Goal: Check status: Check status

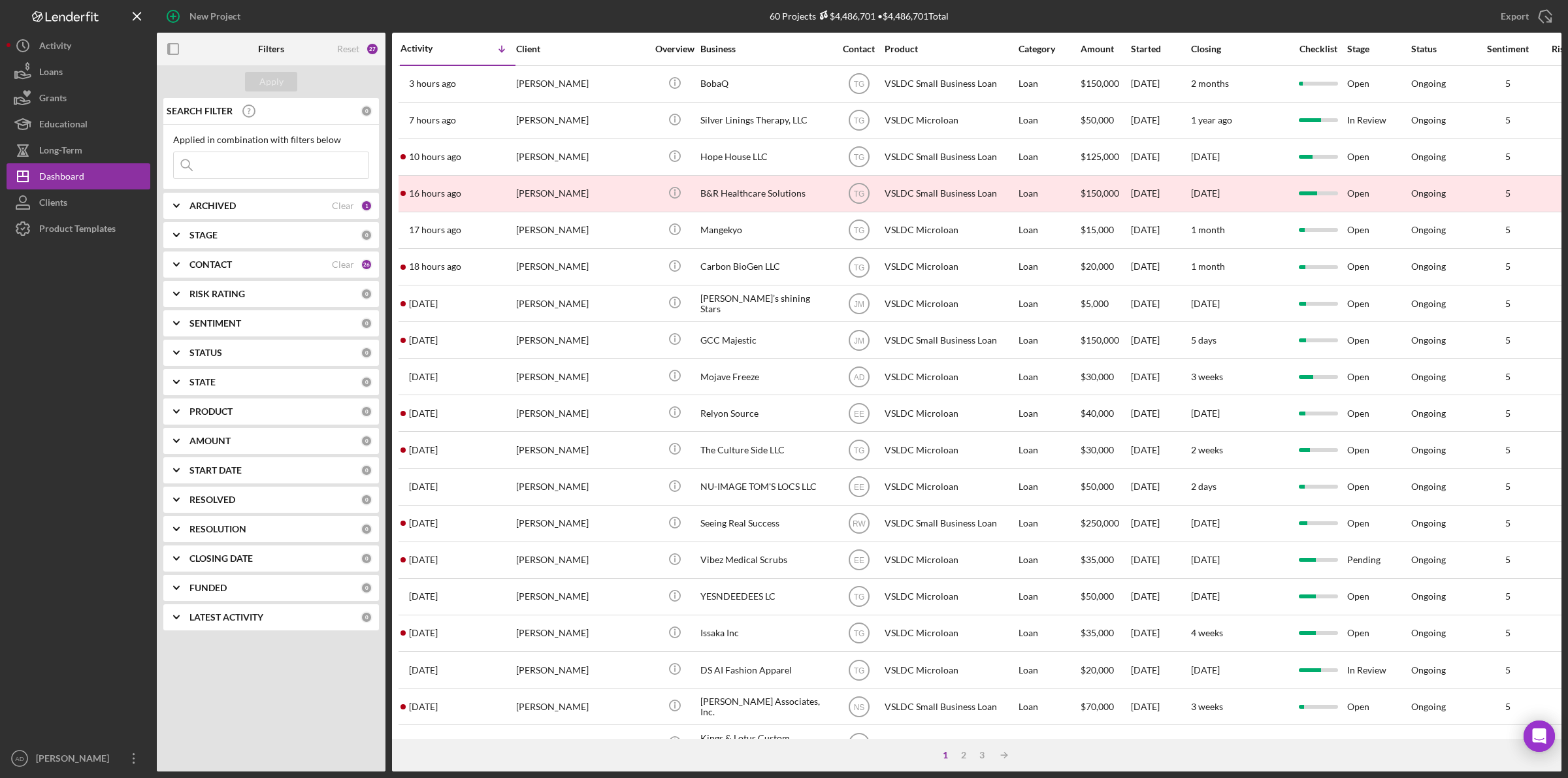
click at [242, 171] on input at bounding box center [271, 166] width 194 height 26
type input "[PERSON_NAME]"
click at [259, 77] on button "Apply" at bounding box center [271, 82] width 53 height 20
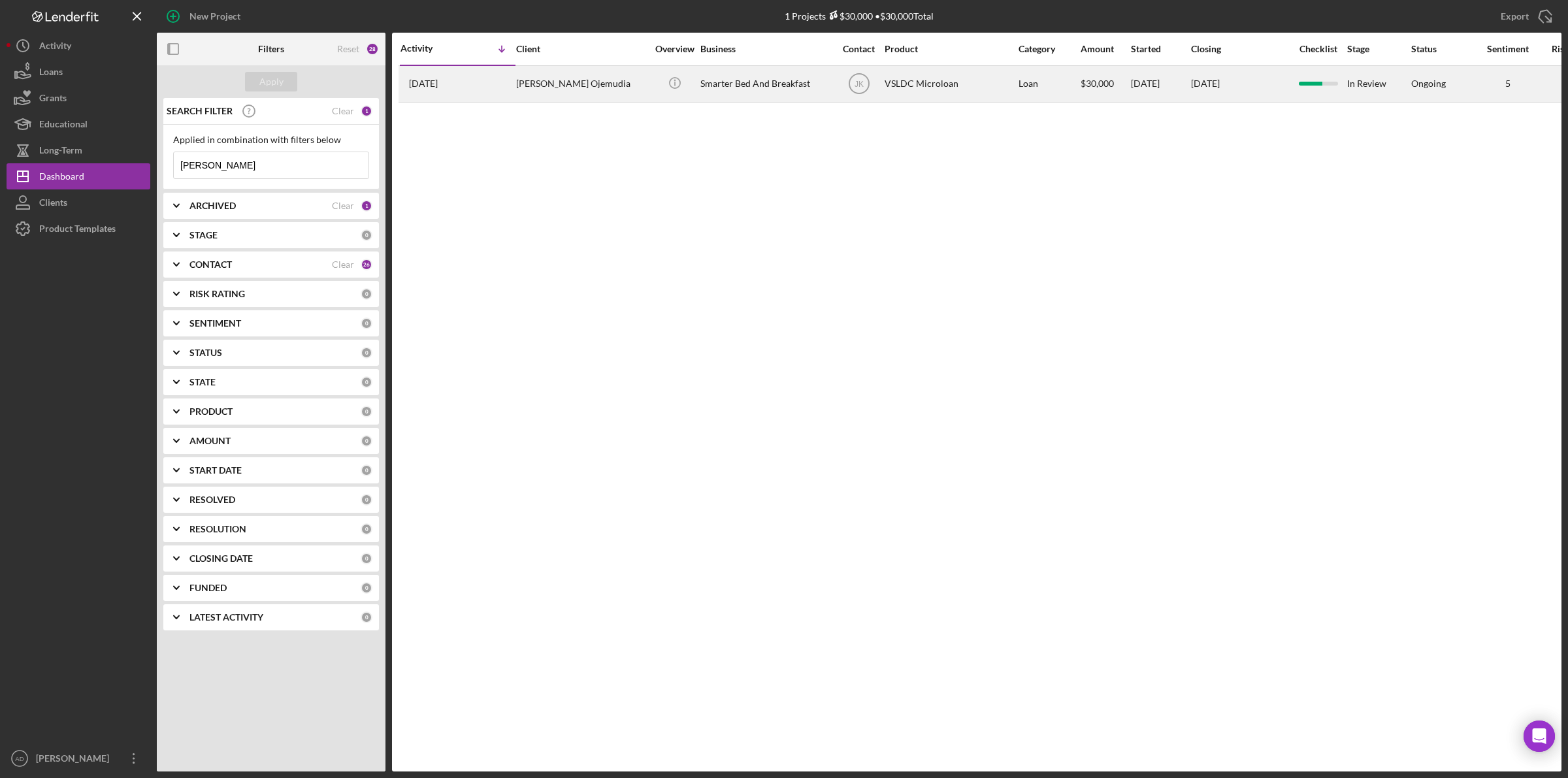
click at [595, 88] on div "[PERSON_NAME] Ojemudia" at bounding box center [581, 83] width 130 height 34
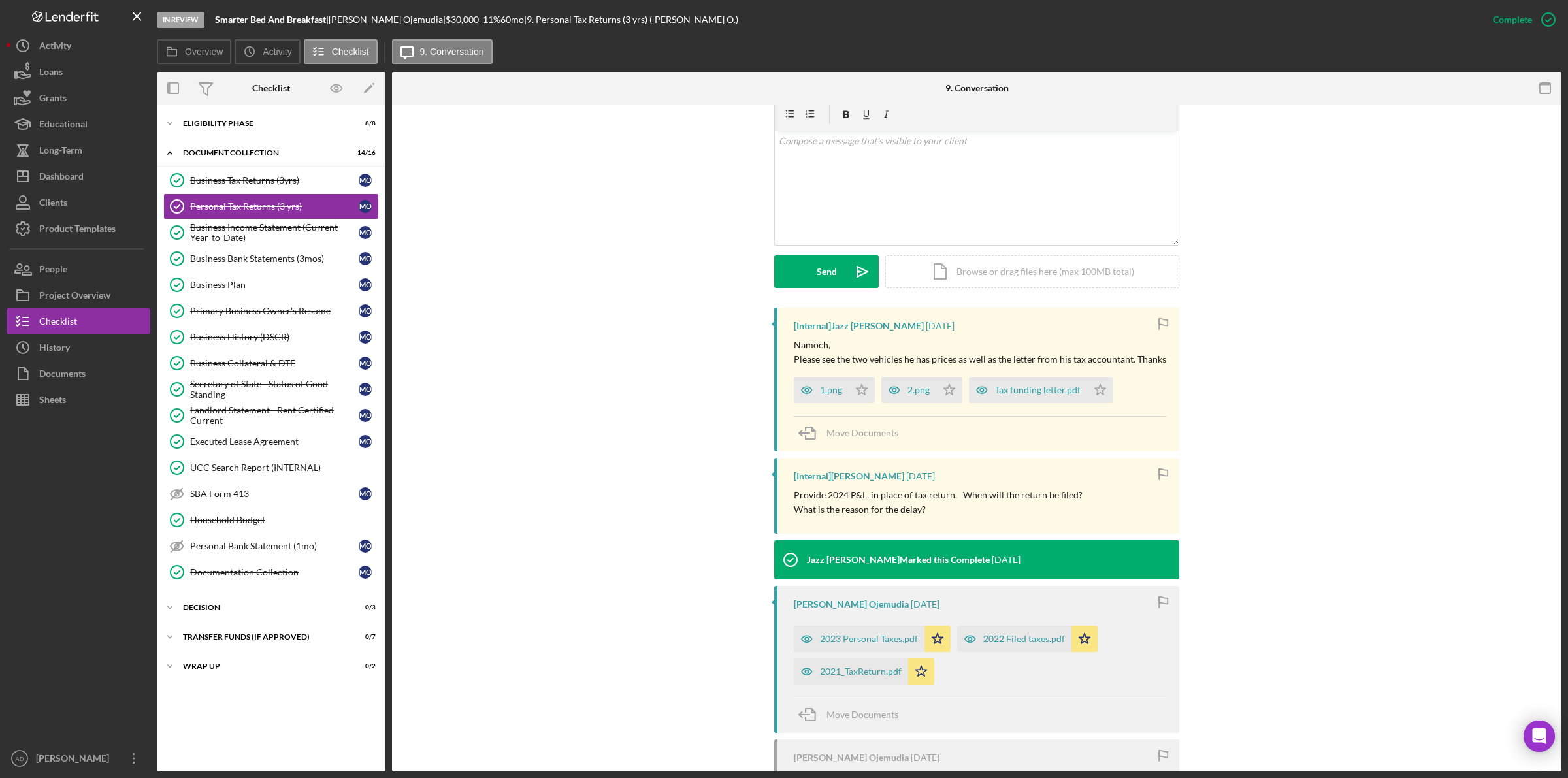
scroll to position [245, 0]
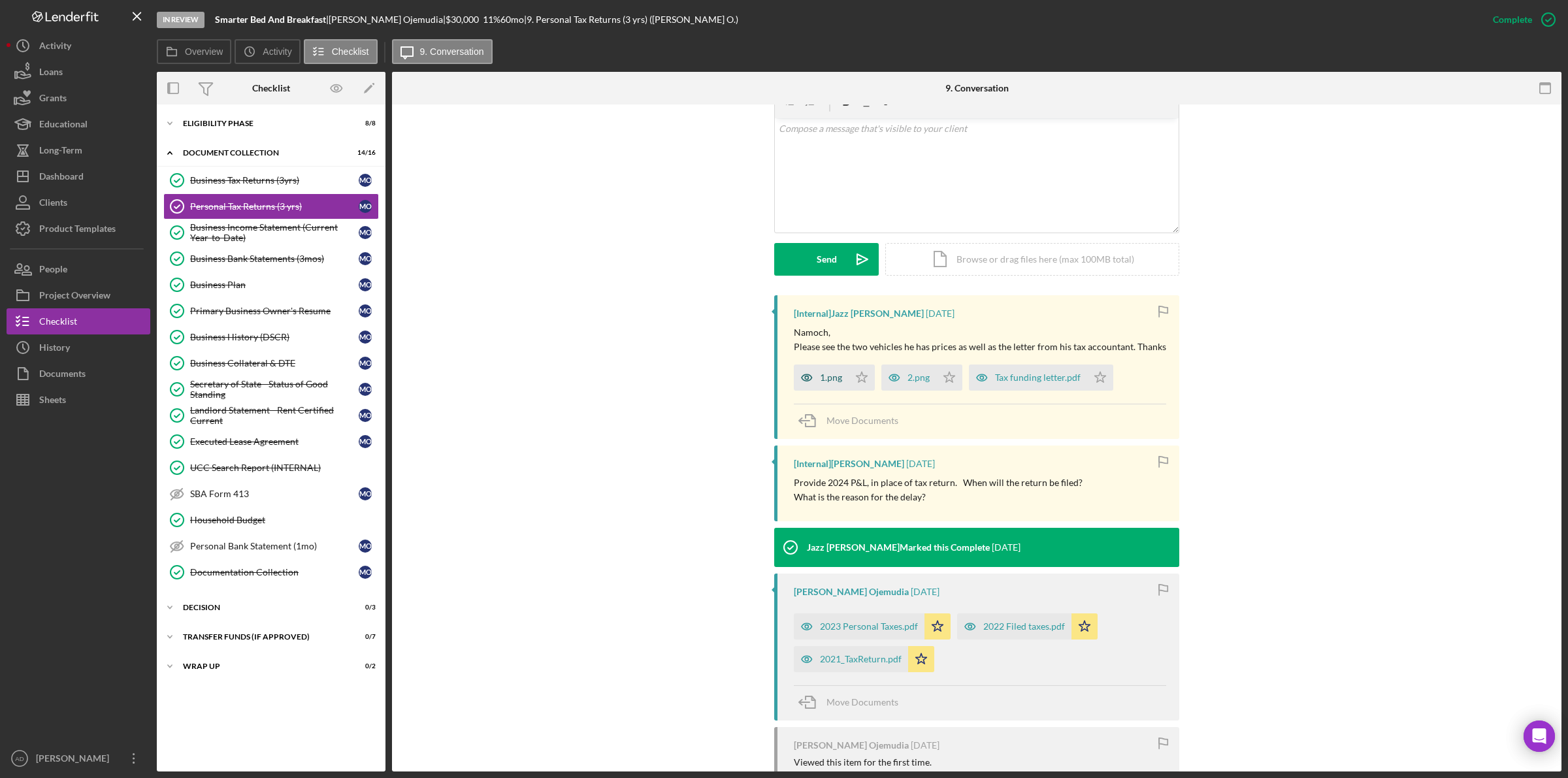
click at [831, 379] on div "1.png" at bounding box center [831, 378] width 22 height 11
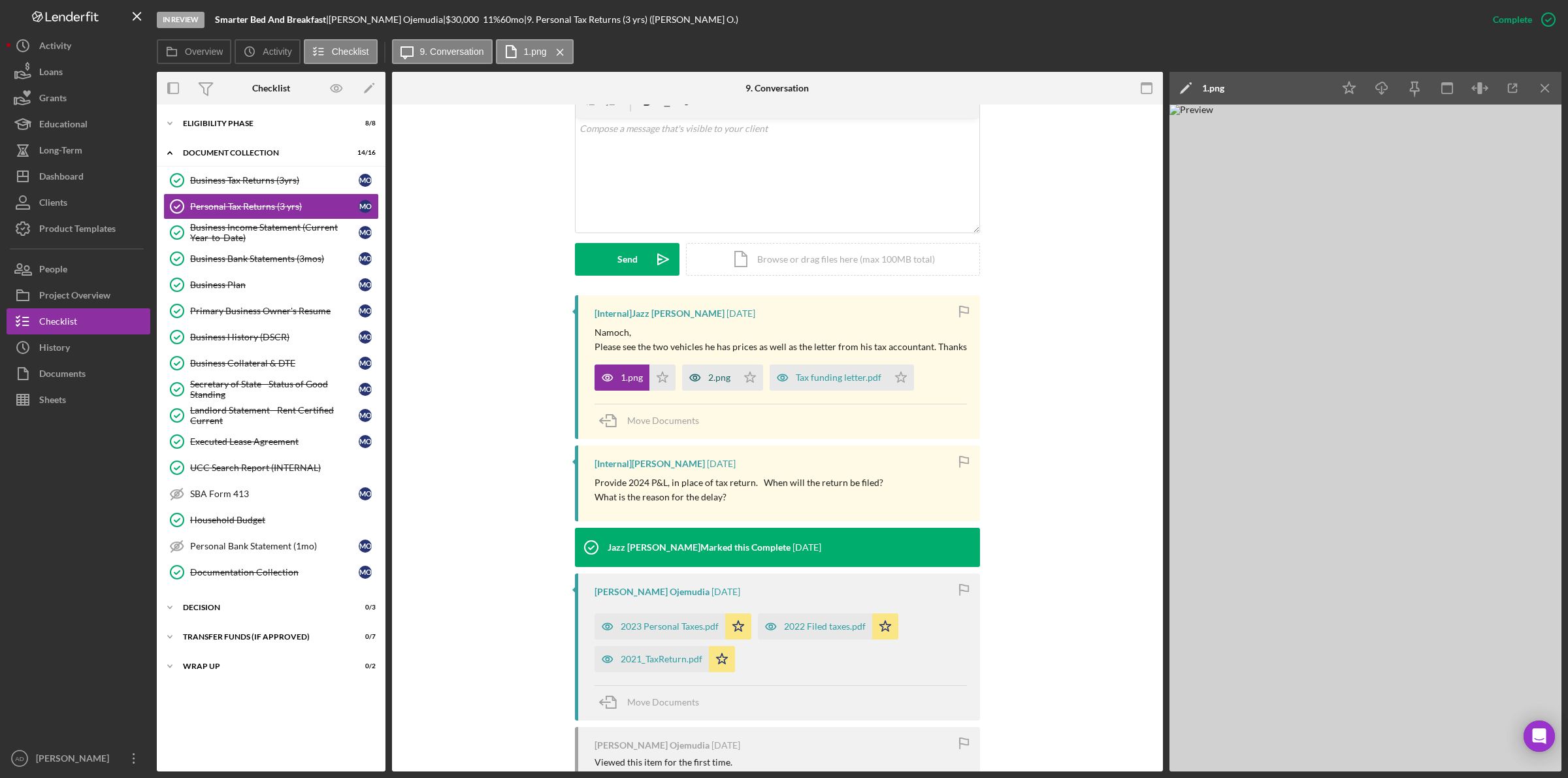
click at [713, 377] on div "2.png" at bounding box center [719, 378] width 22 height 11
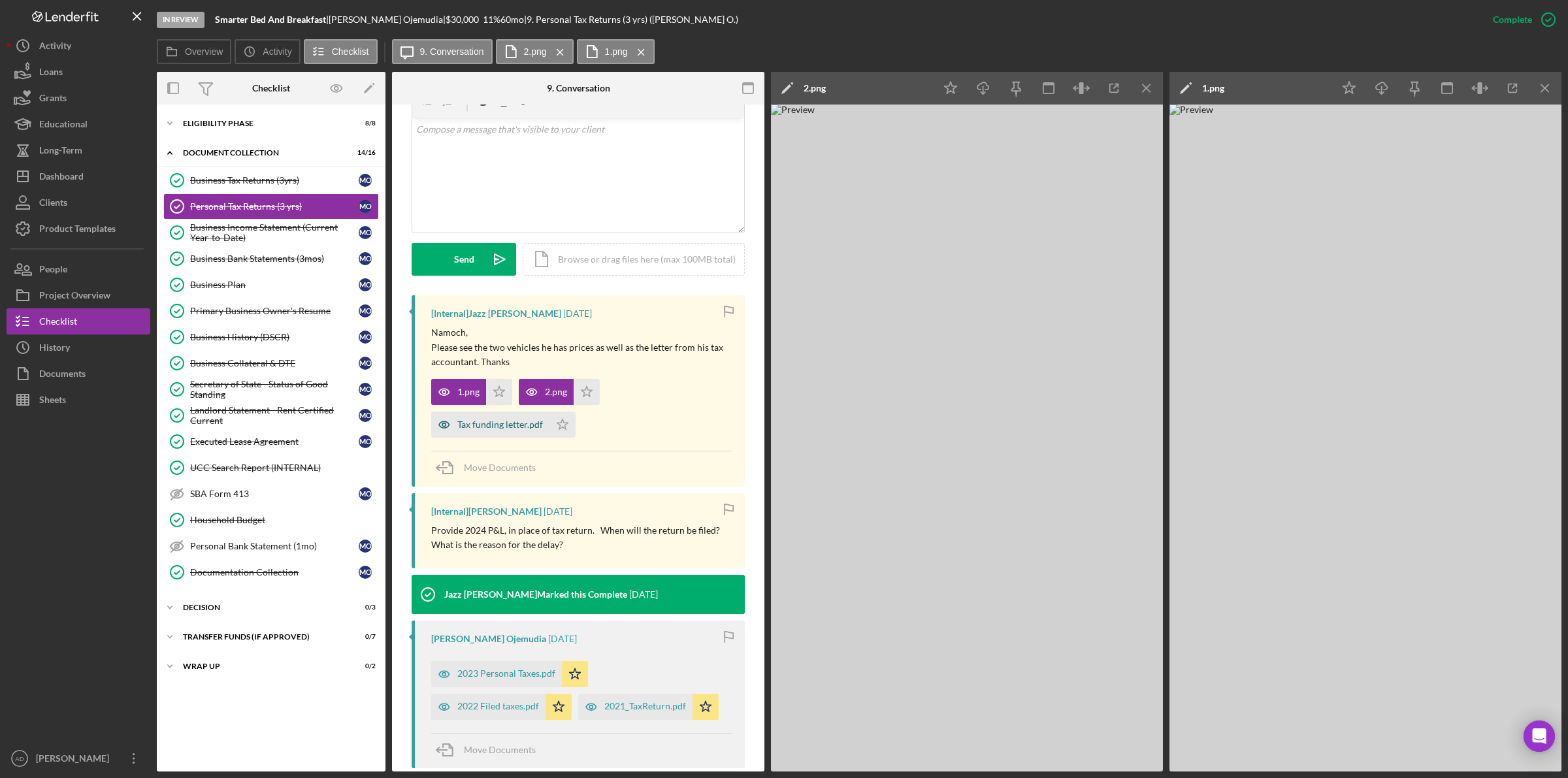
click at [490, 426] on div "Tax funding letter.pdf" at bounding box center [500, 425] width 85 height 11
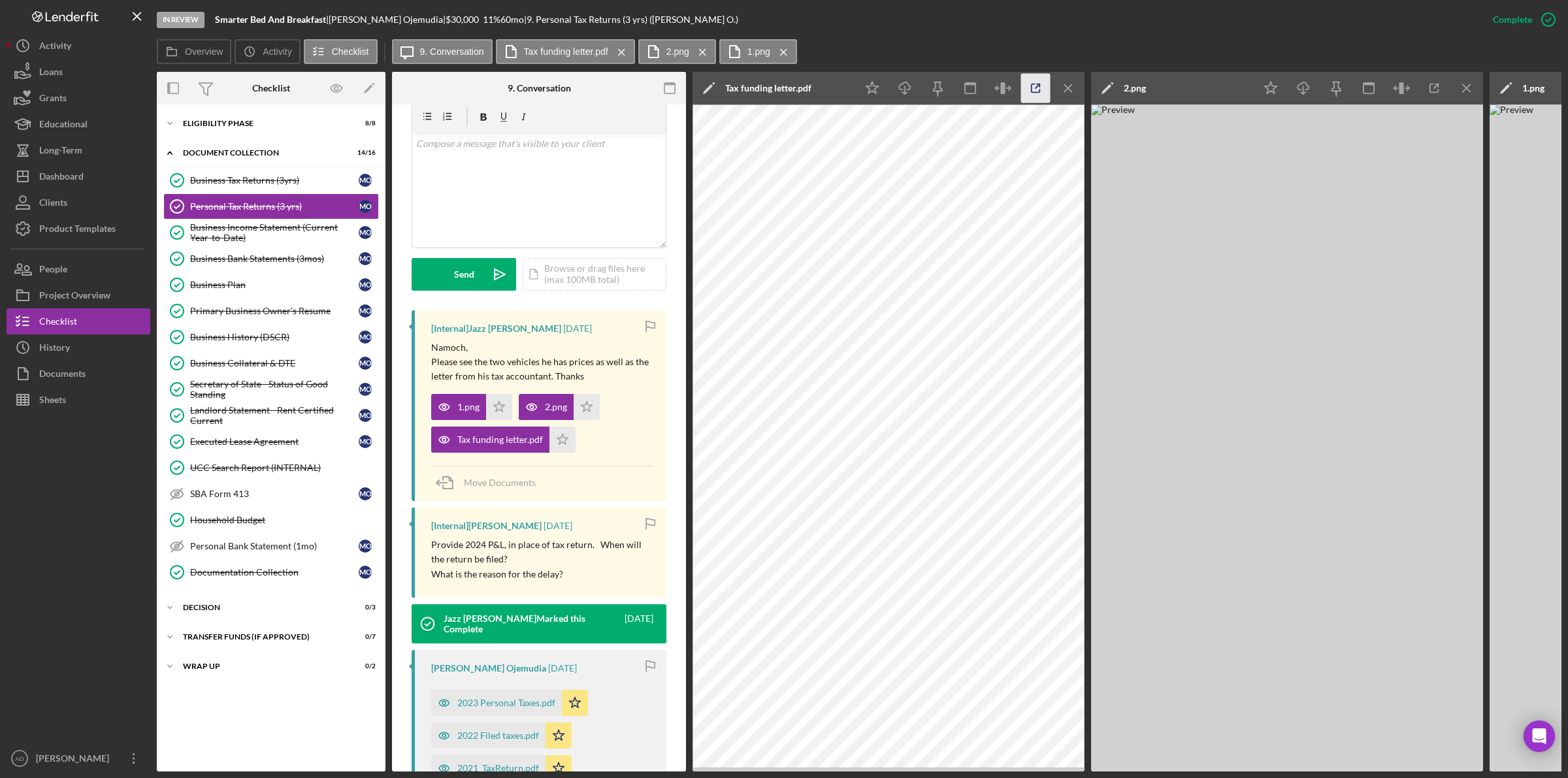
click at [1030, 88] on icon "button" at bounding box center [1036, 88] width 30 height 30
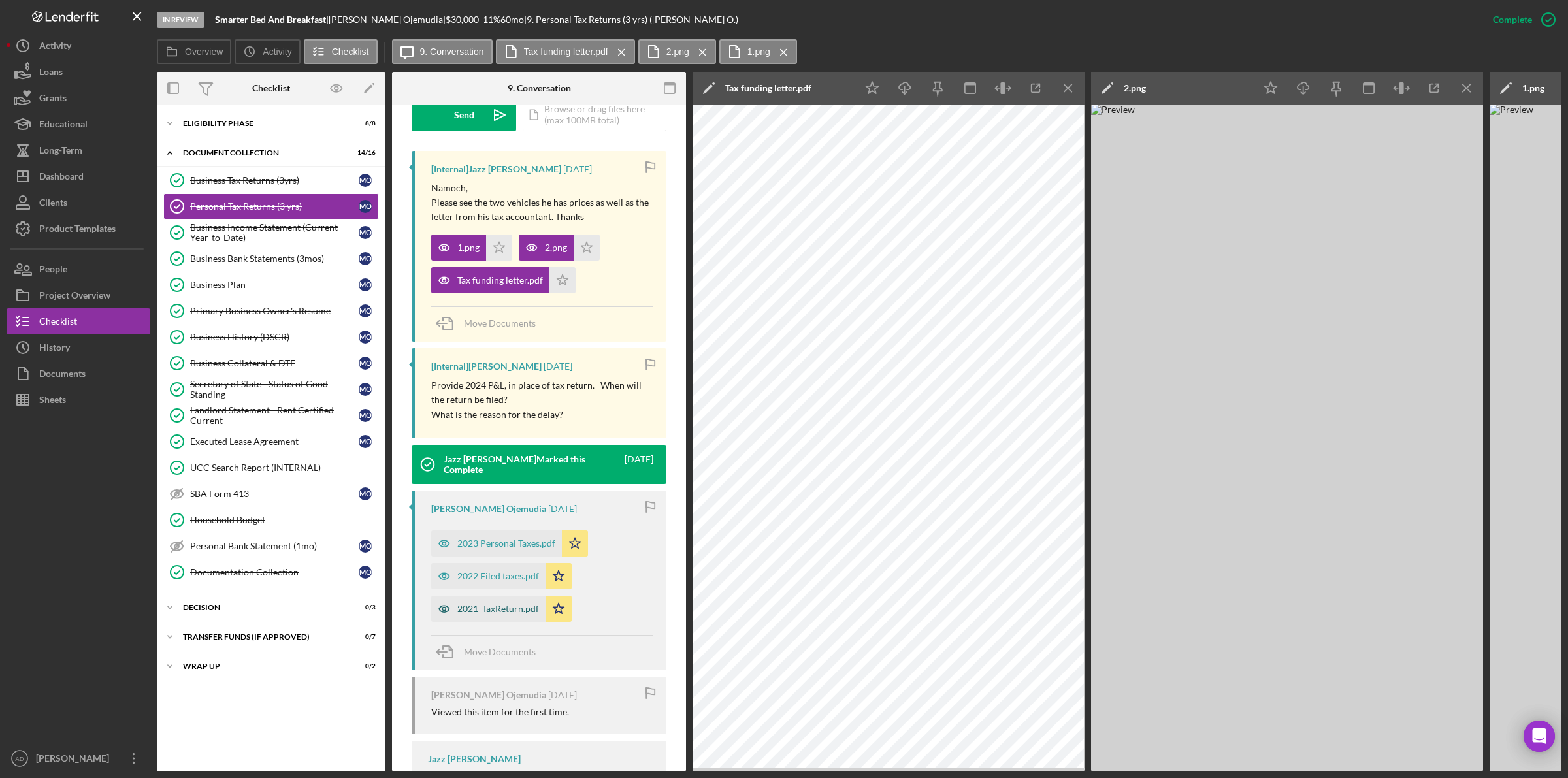
scroll to position [481, 0]
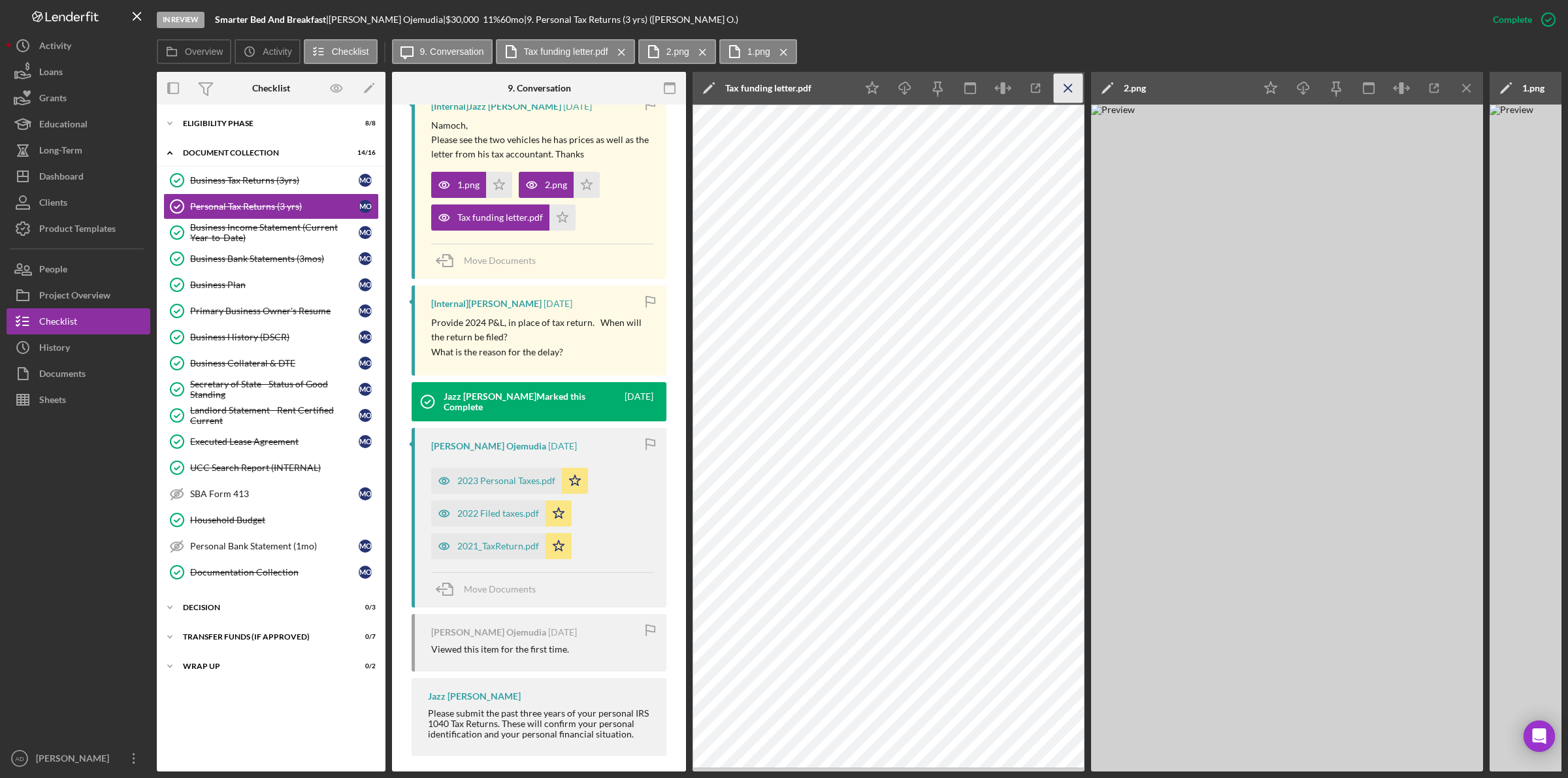
click at [1062, 85] on icon "Icon/Menu Close" at bounding box center [1068, 88] width 30 height 30
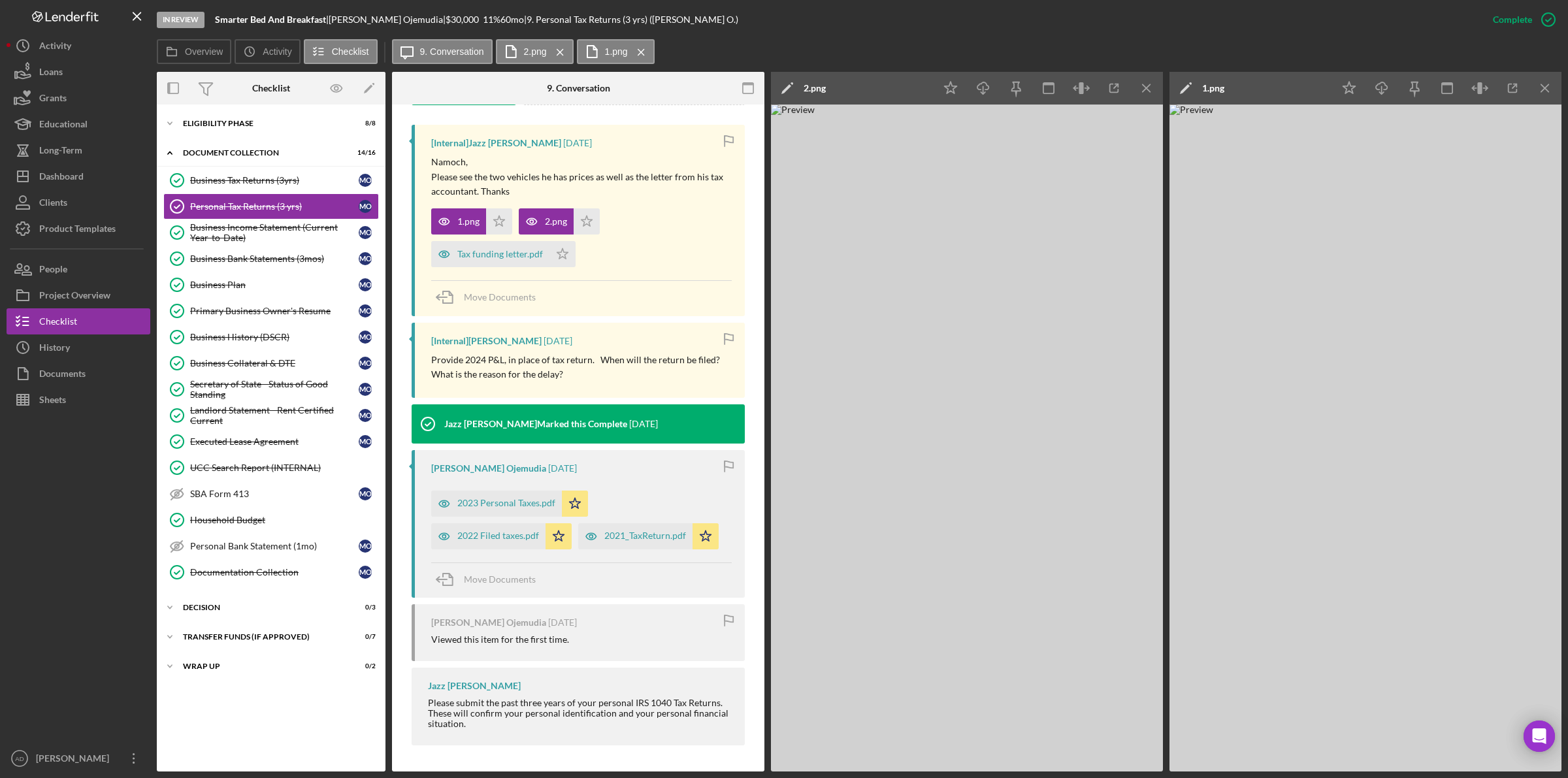
scroll to position [431, 0]
click at [1138, 83] on icon "Icon/Menu Close" at bounding box center [1147, 88] width 30 height 30
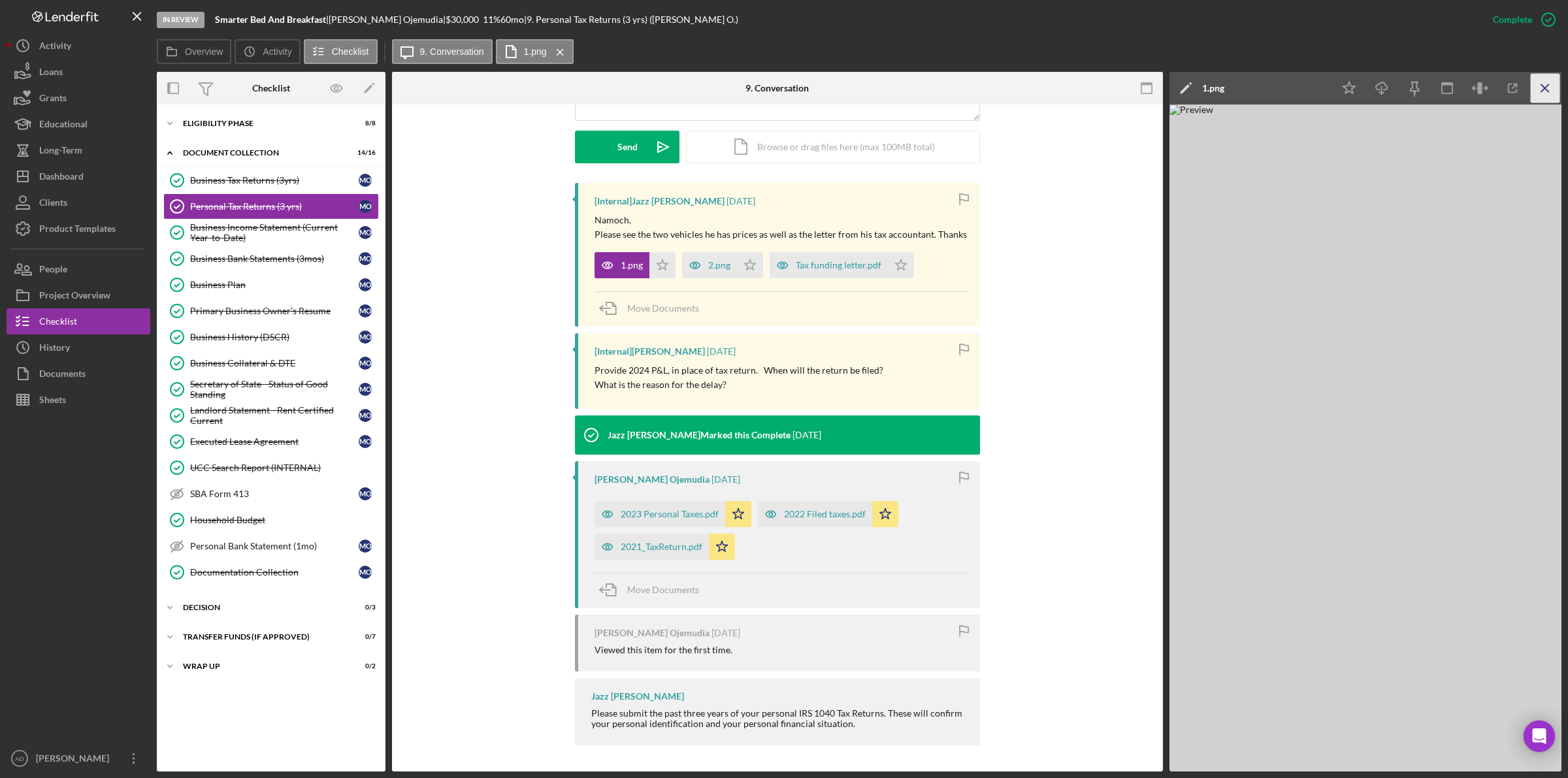
click at [1538, 85] on icon "Icon/Menu Close" at bounding box center [1545, 88] width 30 height 30
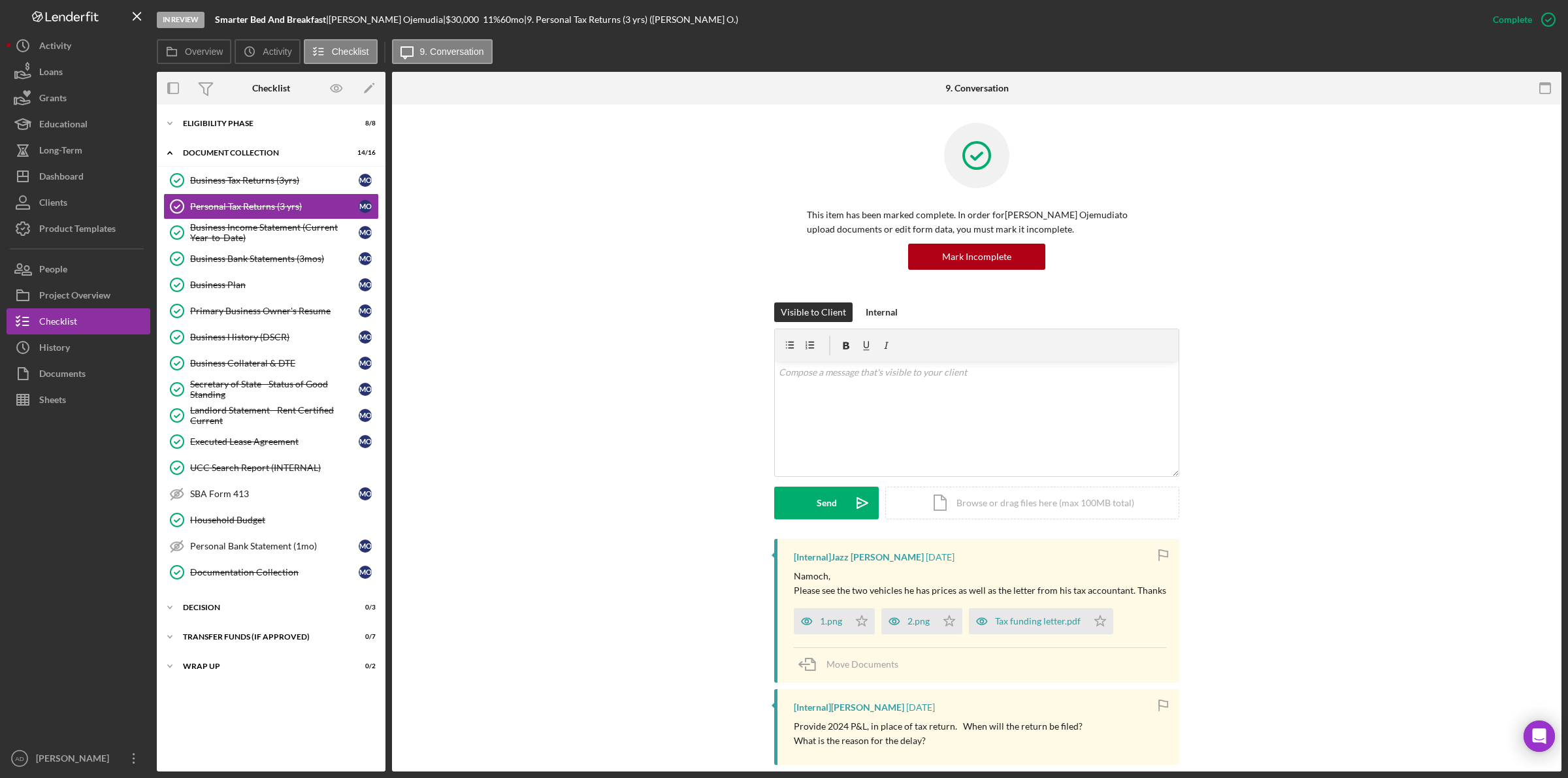
scroll to position [0, 0]
click at [76, 347] on button "Icon/History History" at bounding box center [79, 348] width 143 height 26
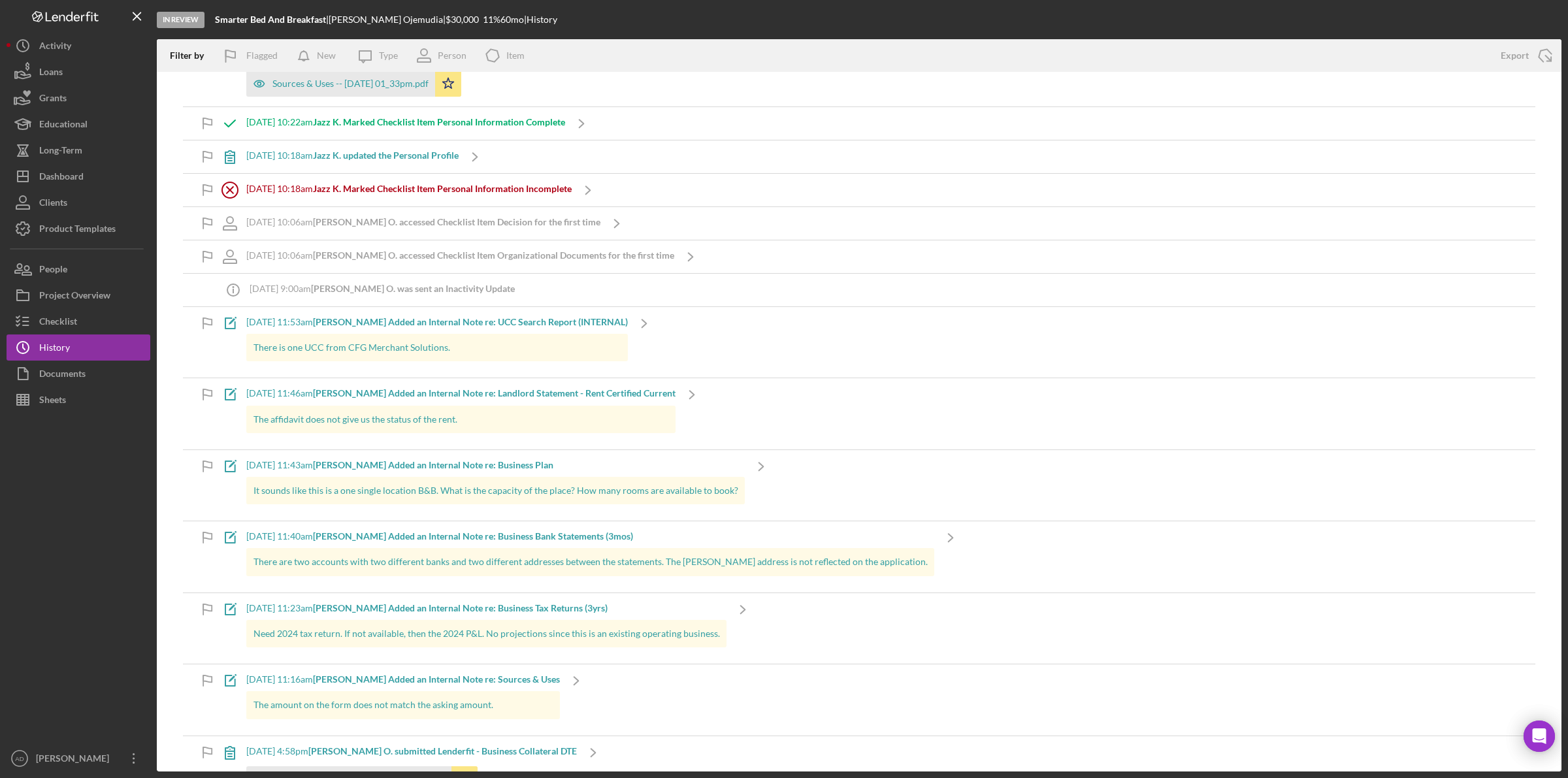
scroll to position [1879, 0]
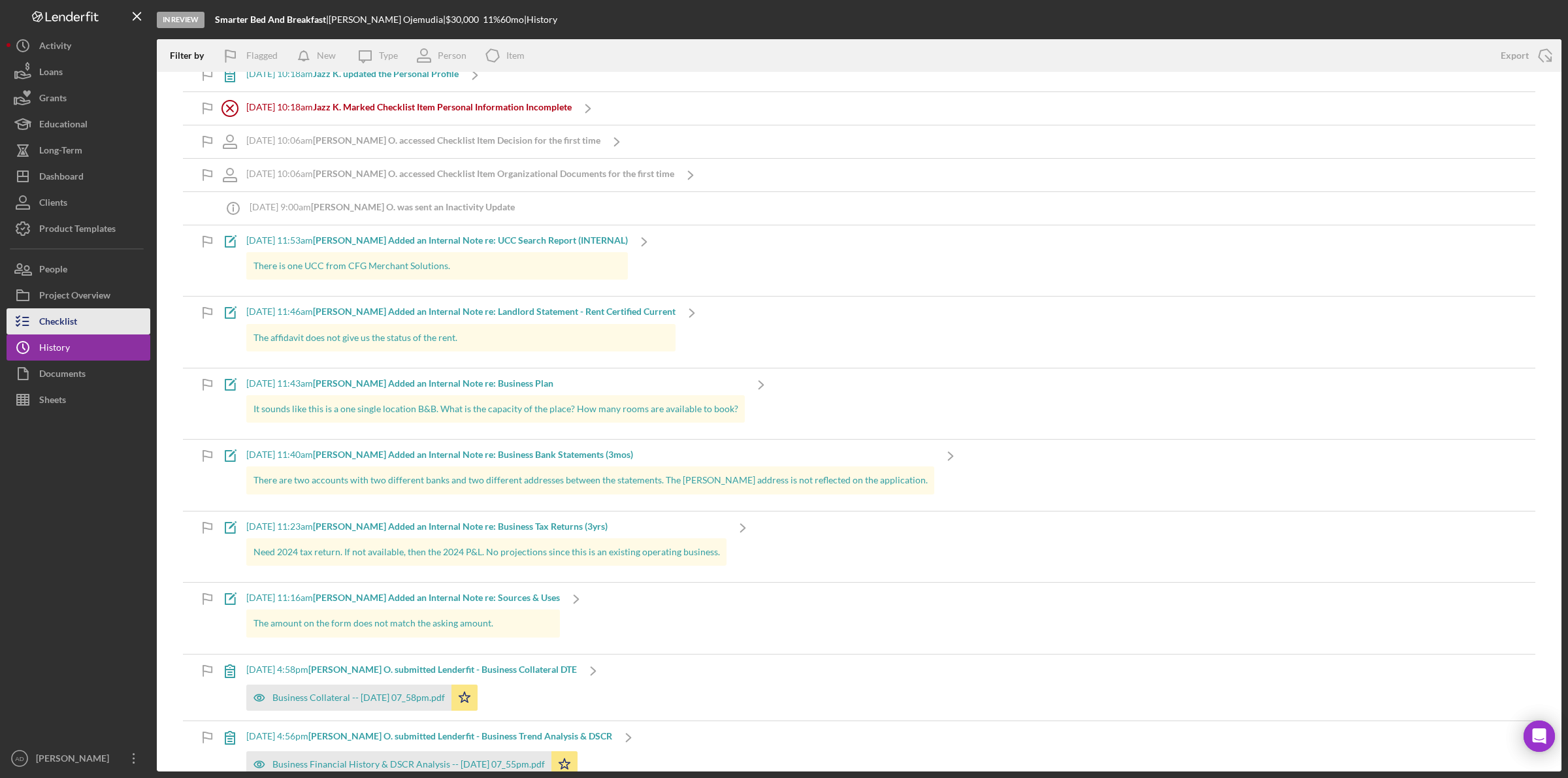
click at [72, 319] on div "Checklist" at bounding box center [58, 323] width 38 height 30
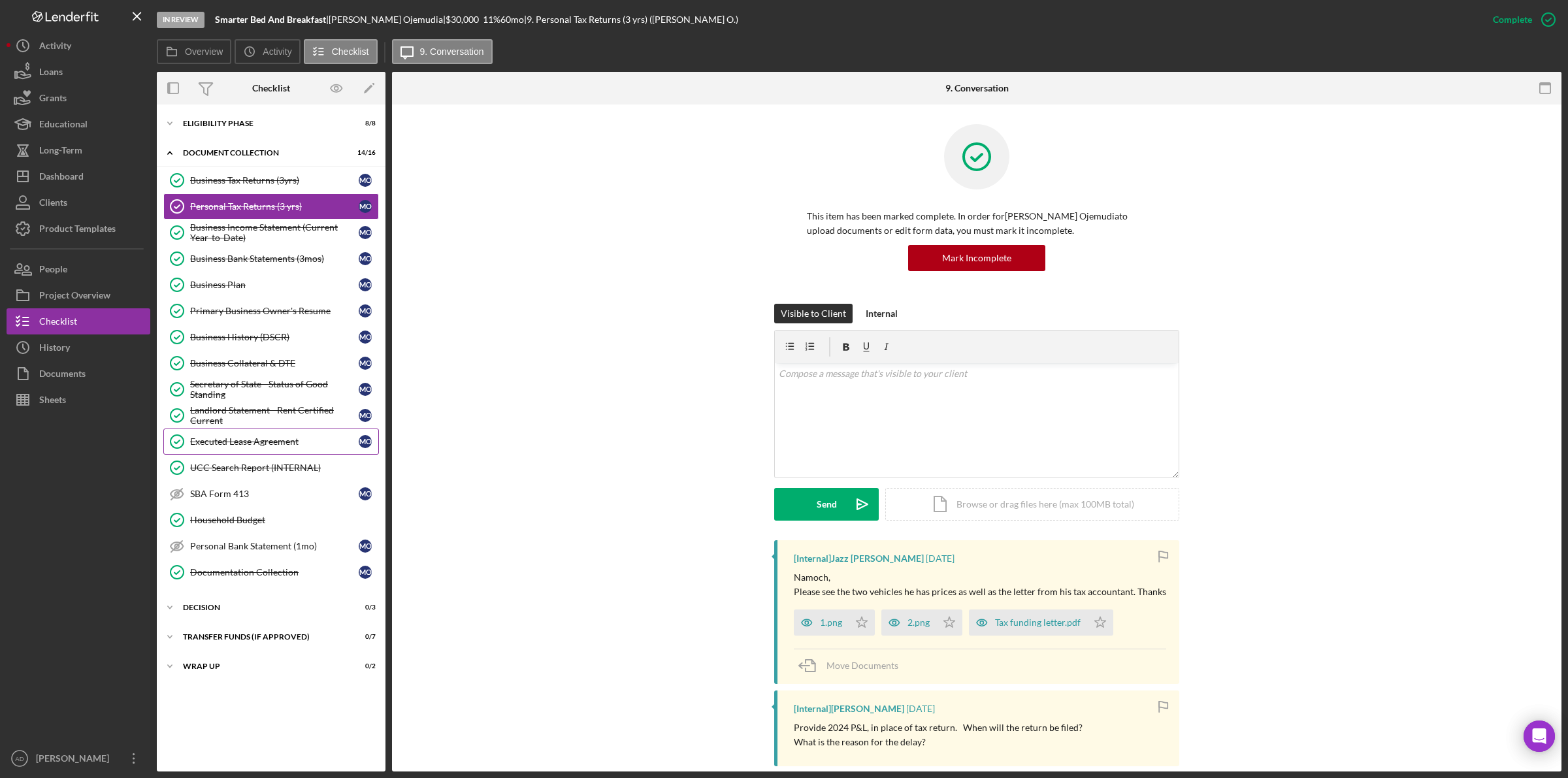
click at [243, 443] on div "Executed Lease Agreement" at bounding box center [274, 442] width 169 height 11
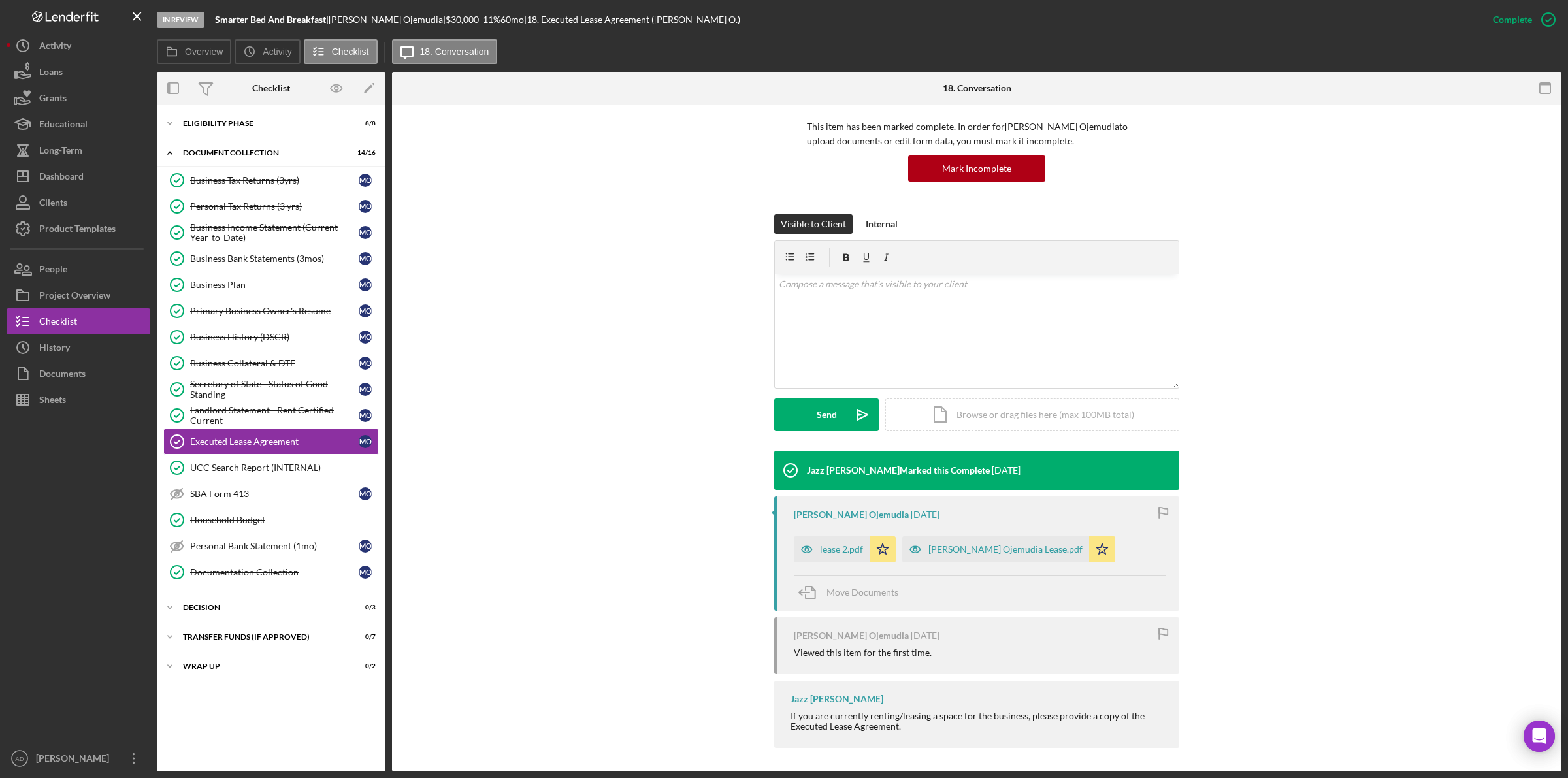
scroll to position [93, 0]
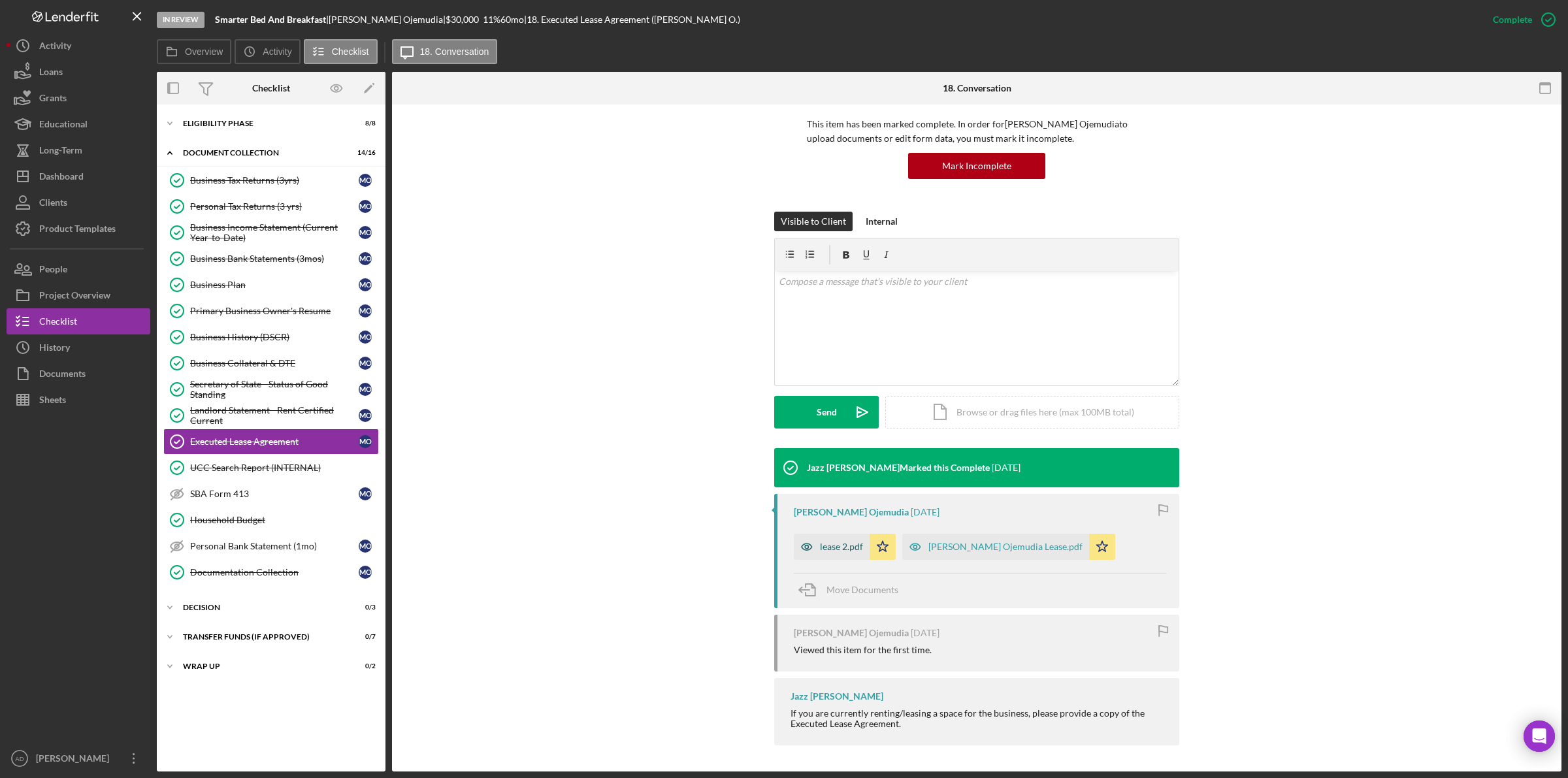
click at [833, 547] on div "lease 2.pdf" at bounding box center [841, 547] width 43 height 11
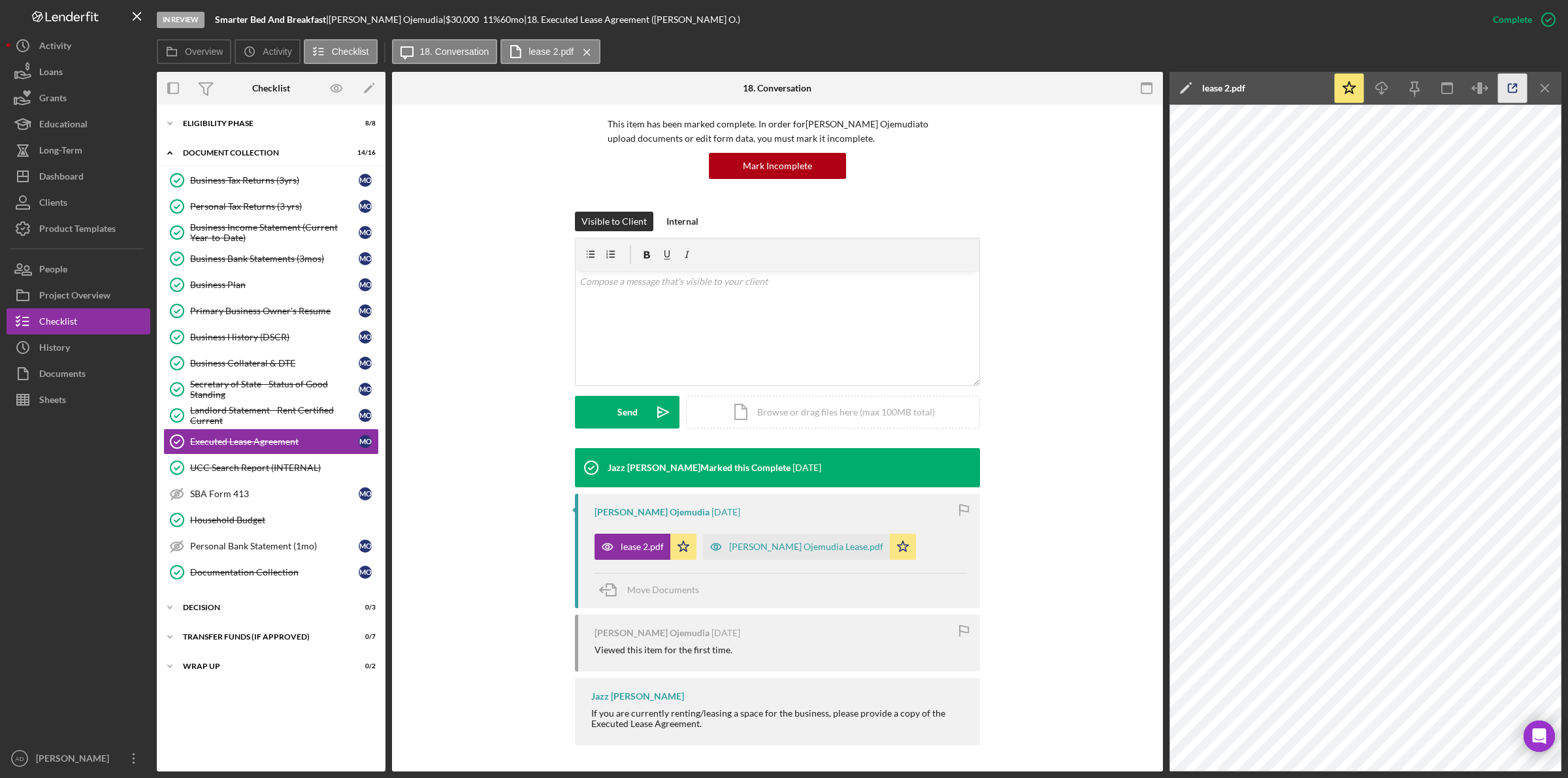
click at [1510, 89] on icon "button" at bounding box center [1512, 88] width 30 height 30
click at [174, 120] on icon "Icon/Expander" at bounding box center [170, 124] width 26 height 26
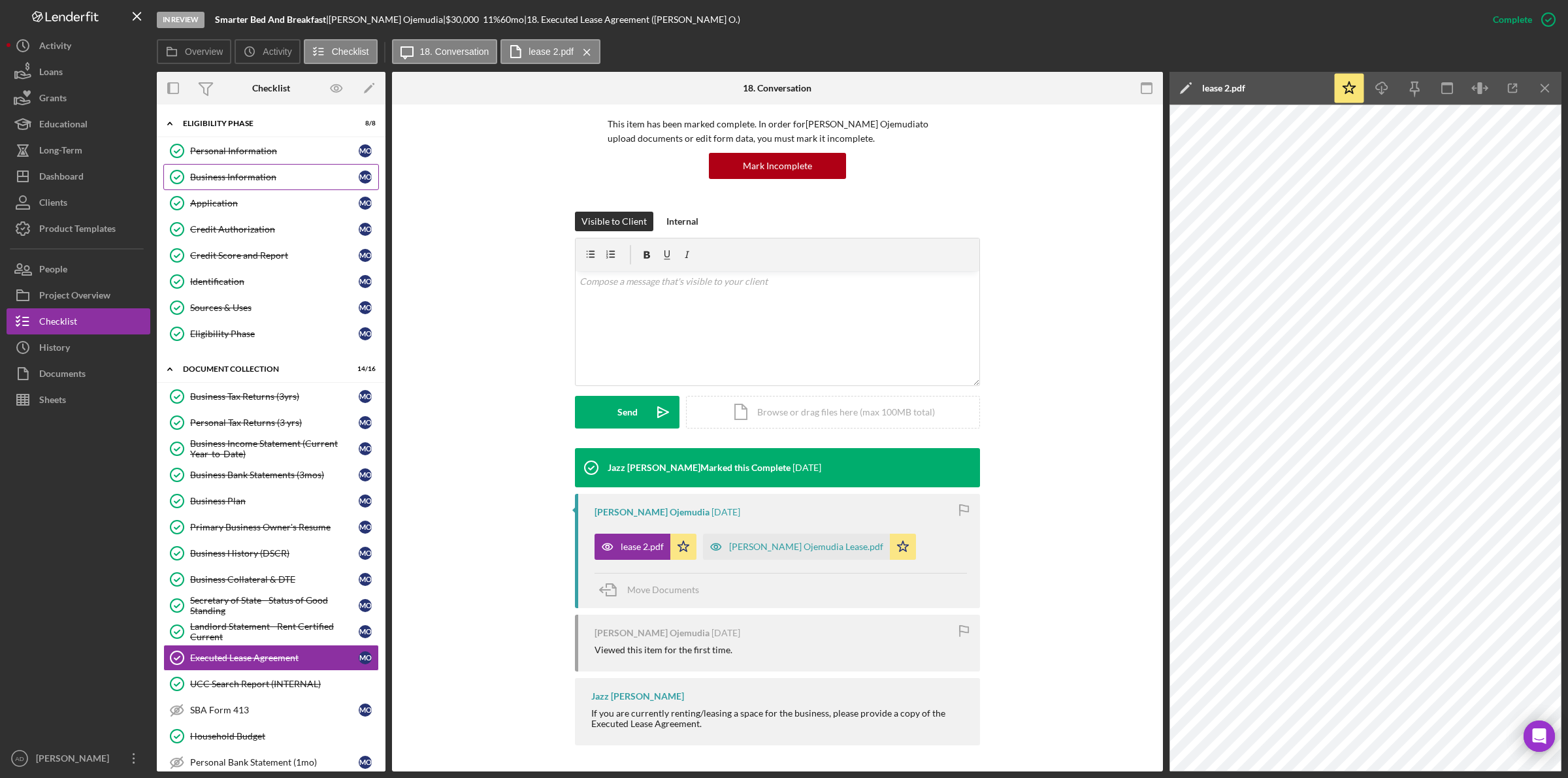
click at [207, 176] on div "Business Information" at bounding box center [274, 177] width 169 height 11
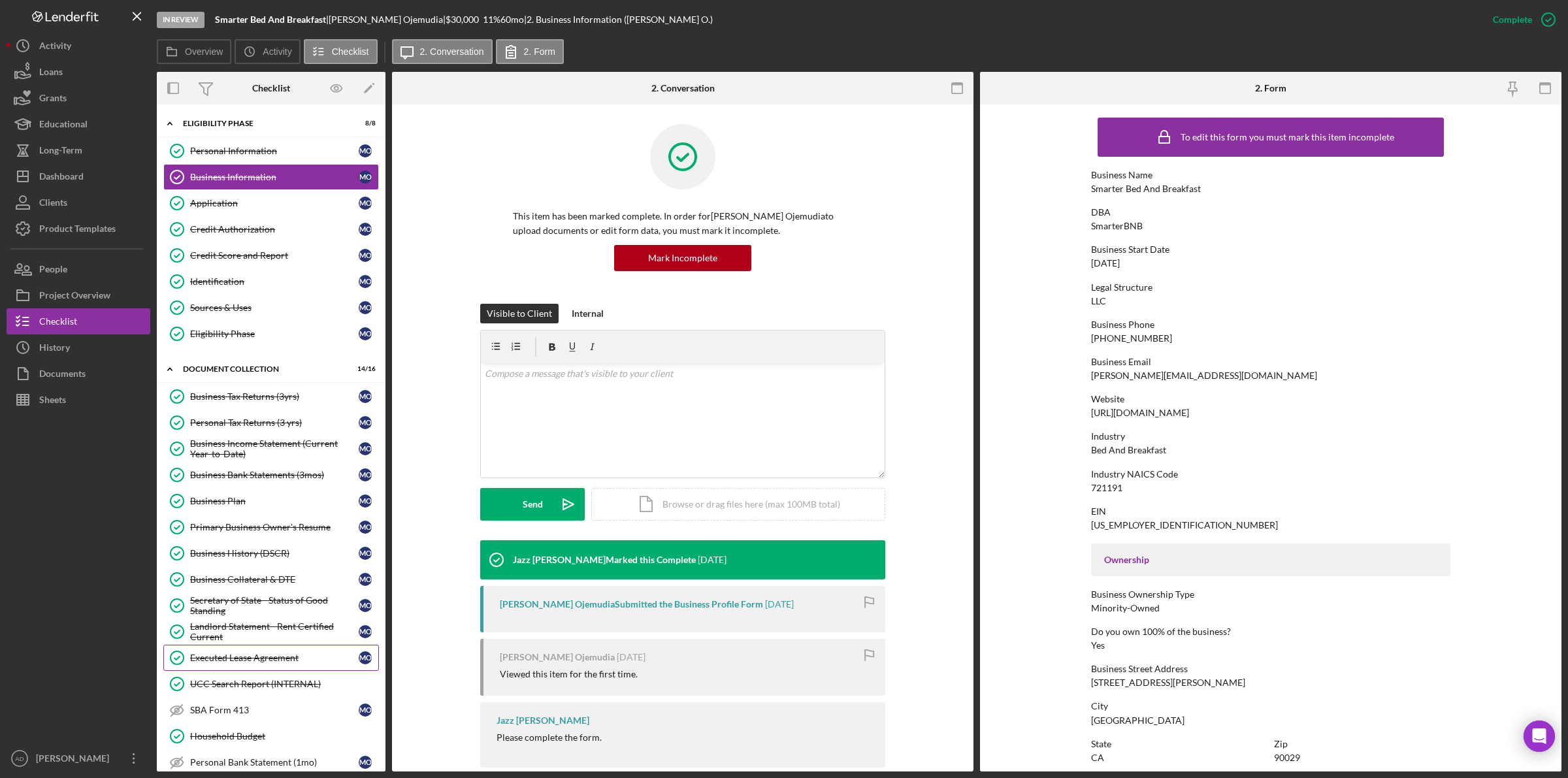
click at [244, 664] on div "Executed Lease Agreement" at bounding box center [274, 658] width 169 height 11
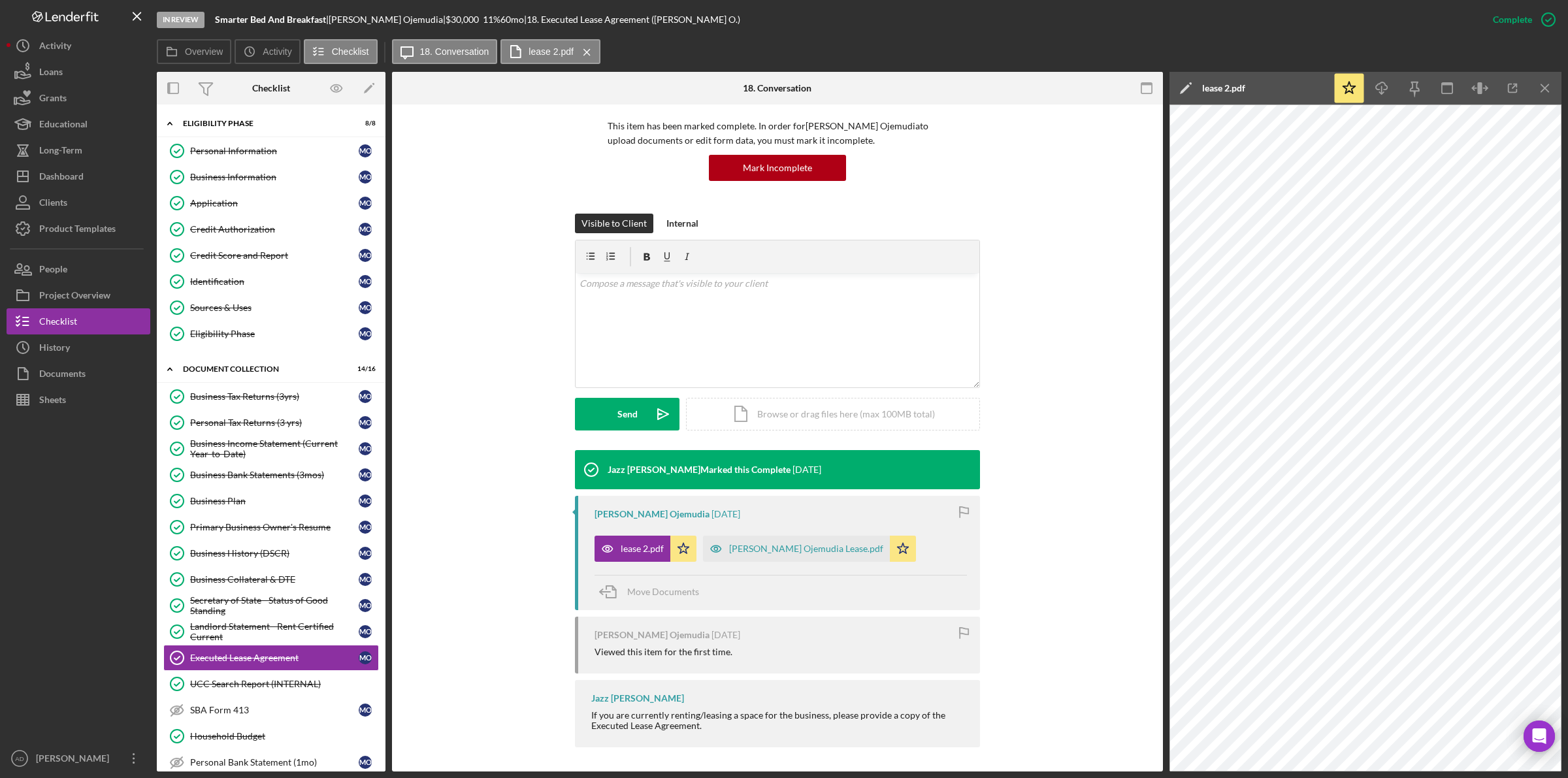
scroll to position [93, 0]
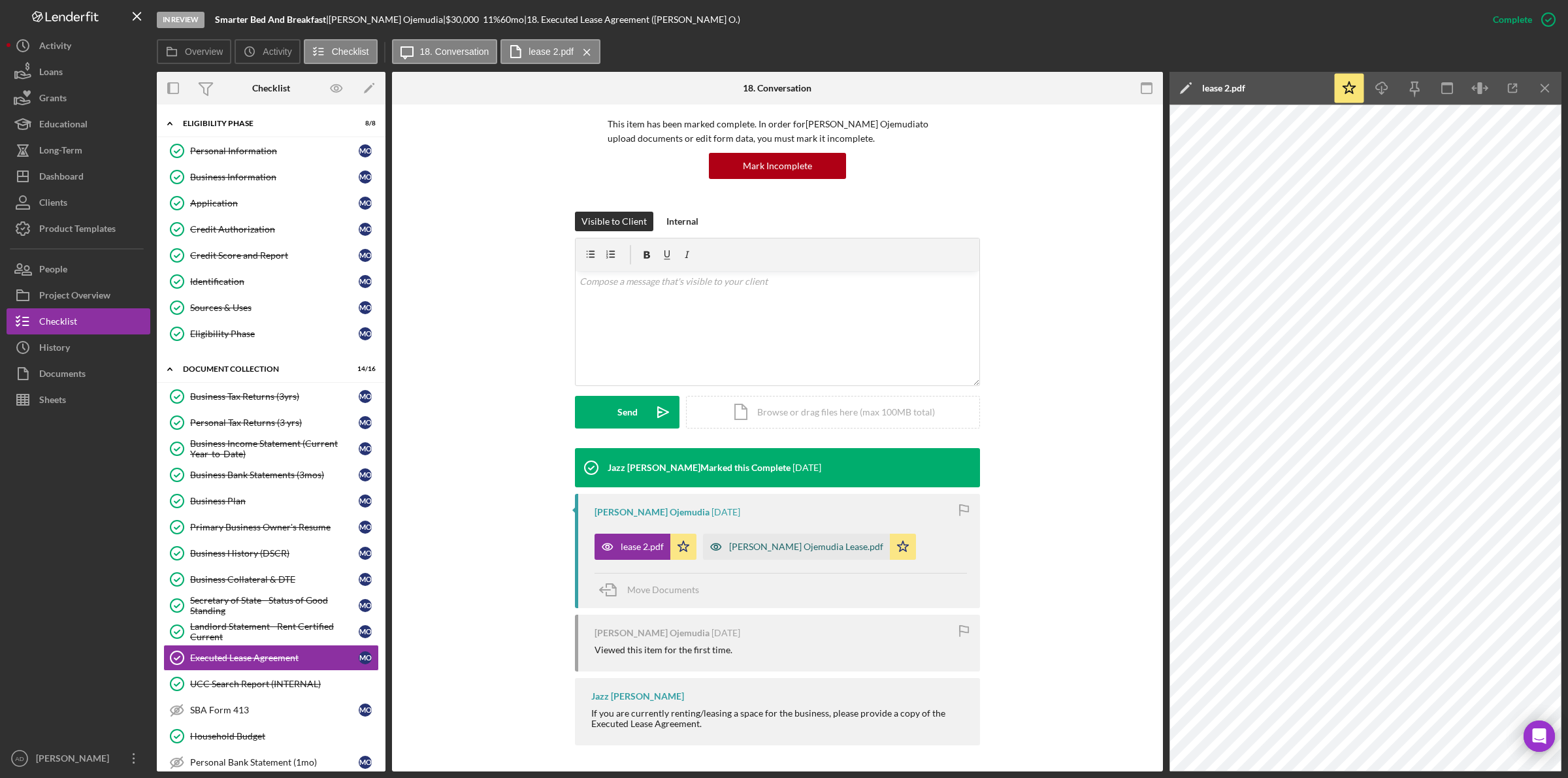
click at [766, 545] on div "Marx Ojemudia Lease.pdf" at bounding box center [806, 547] width 154 height 11
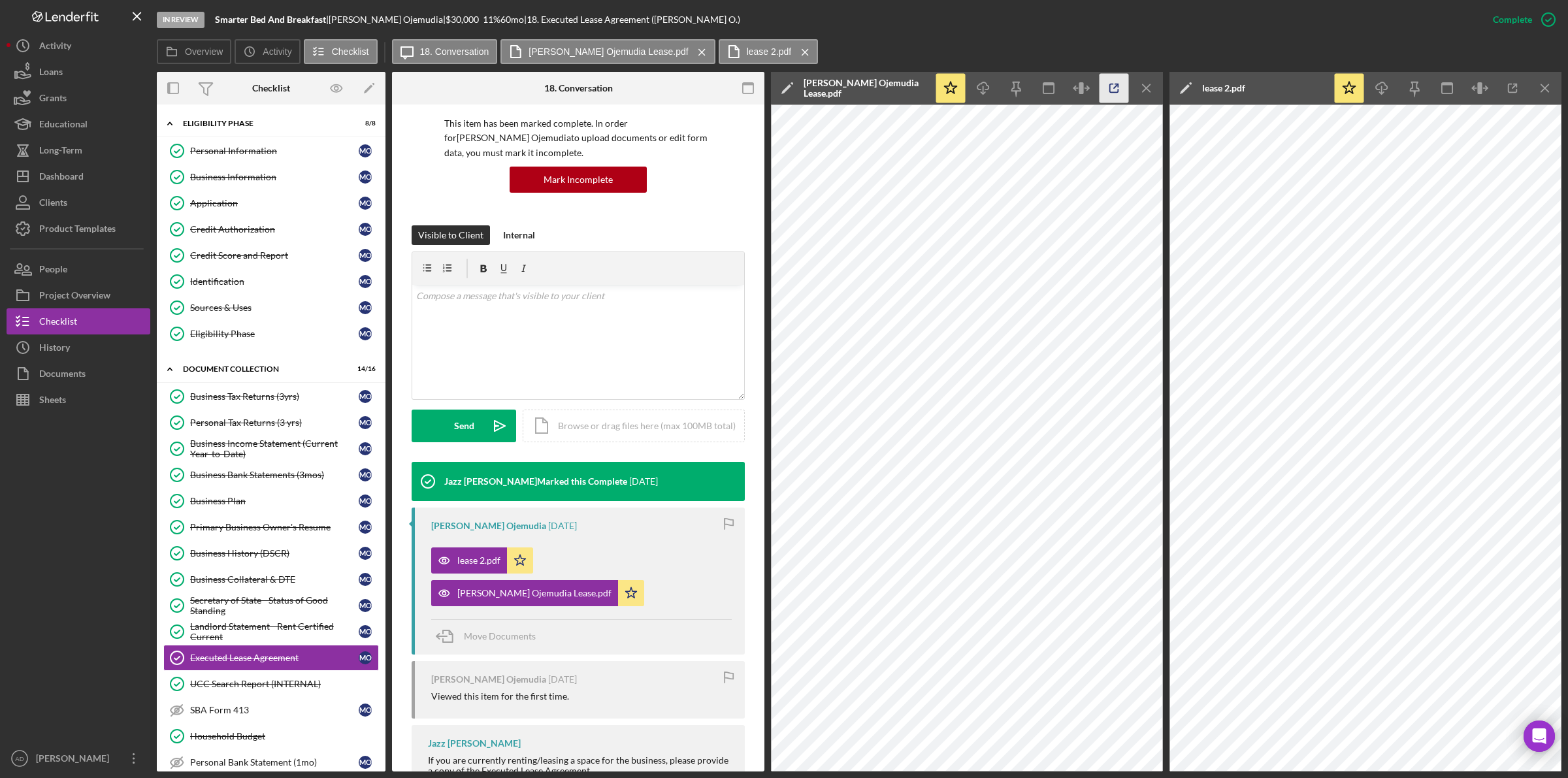
click at [1114, 89] on icon "button" at bounding box center [1114, 88] width 30 height 30
click at [237, 639] on div "Landlord Statement - Rent Certified Current" at bounding box center [274, 632] width 169 height 21
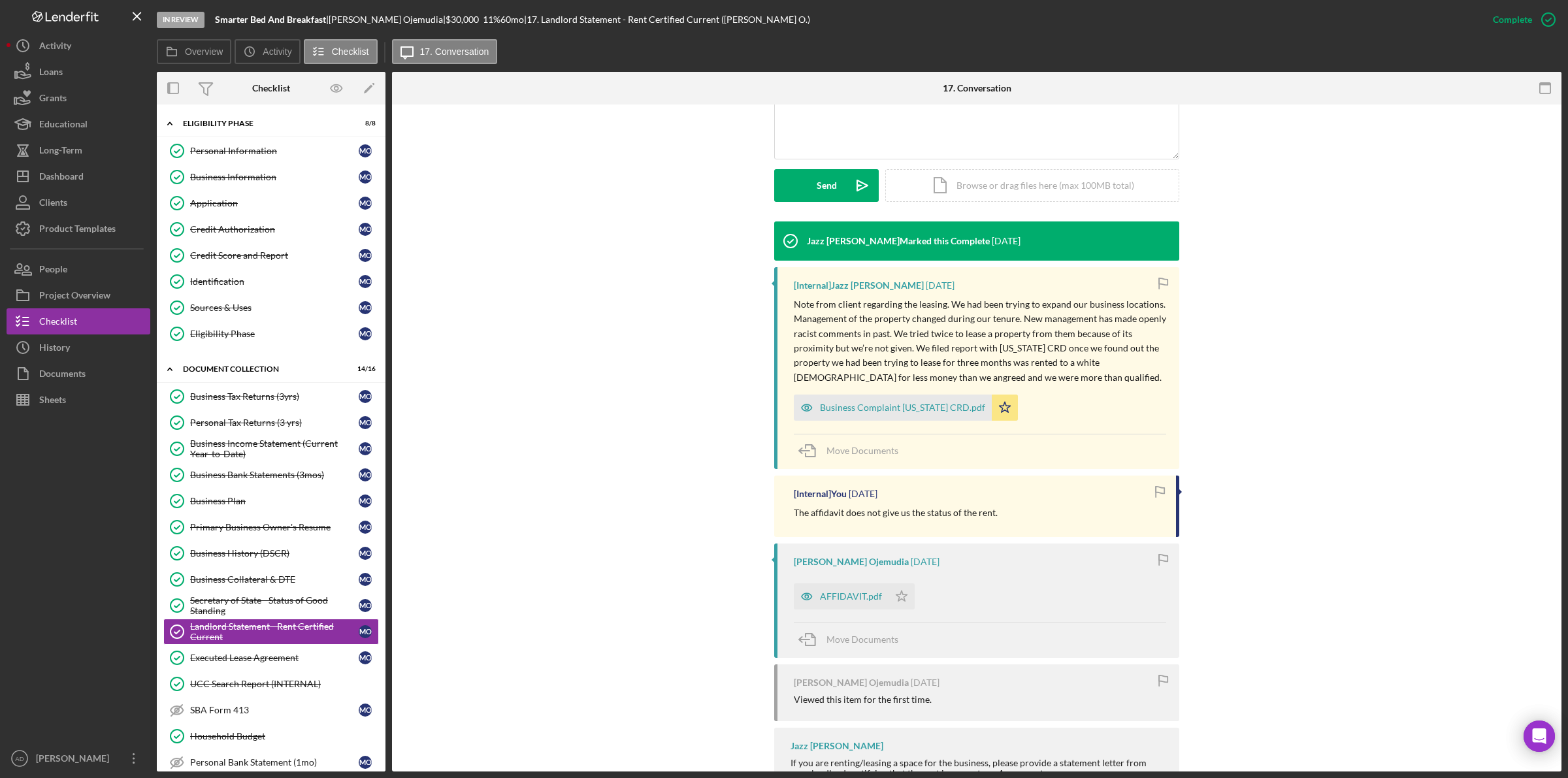
scroll to position [326, 0]
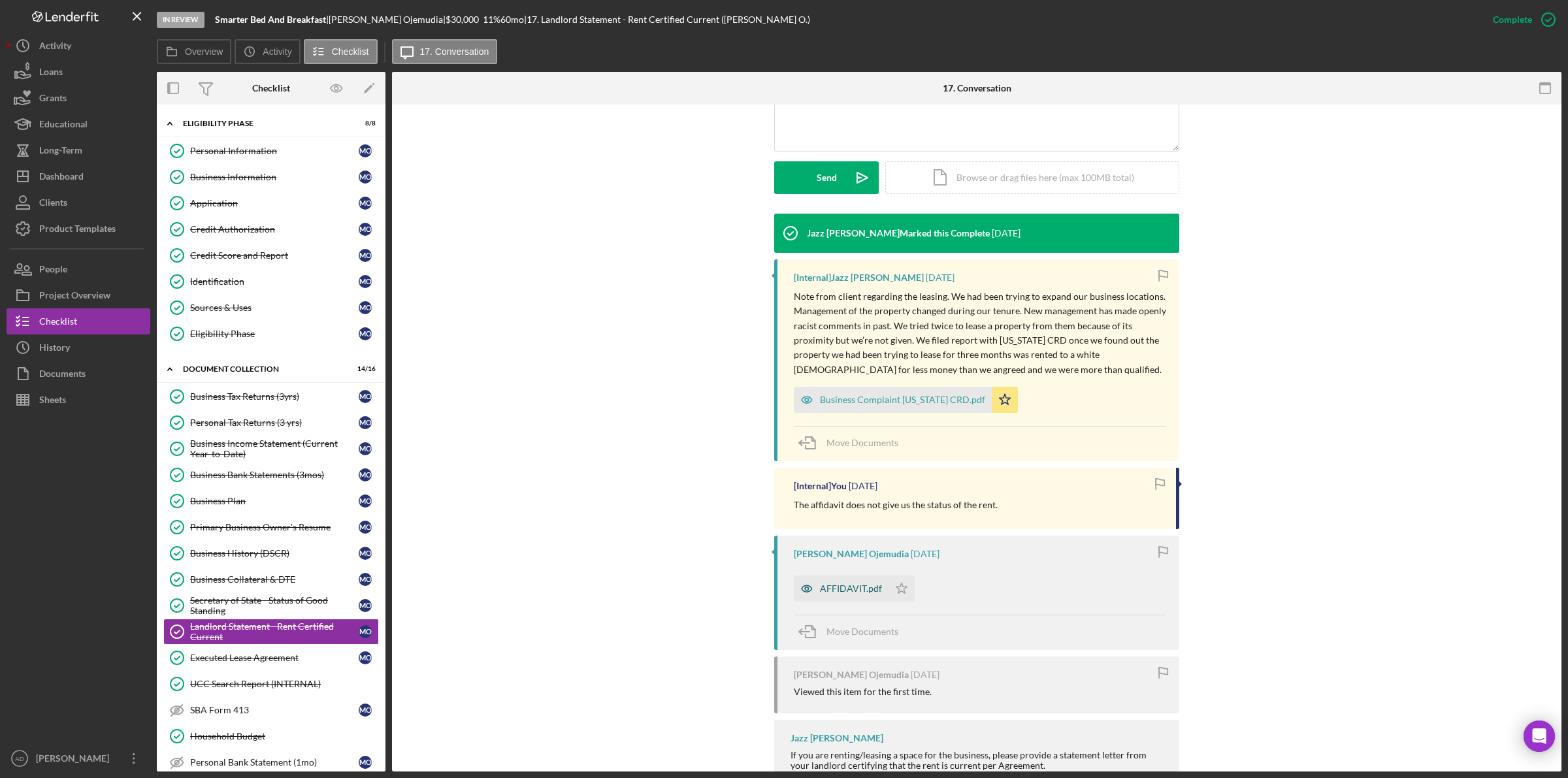
click at [845, 596] on div "AFFIDAVIT.pdf" at bounding box center [841, 589] width 95 height 26
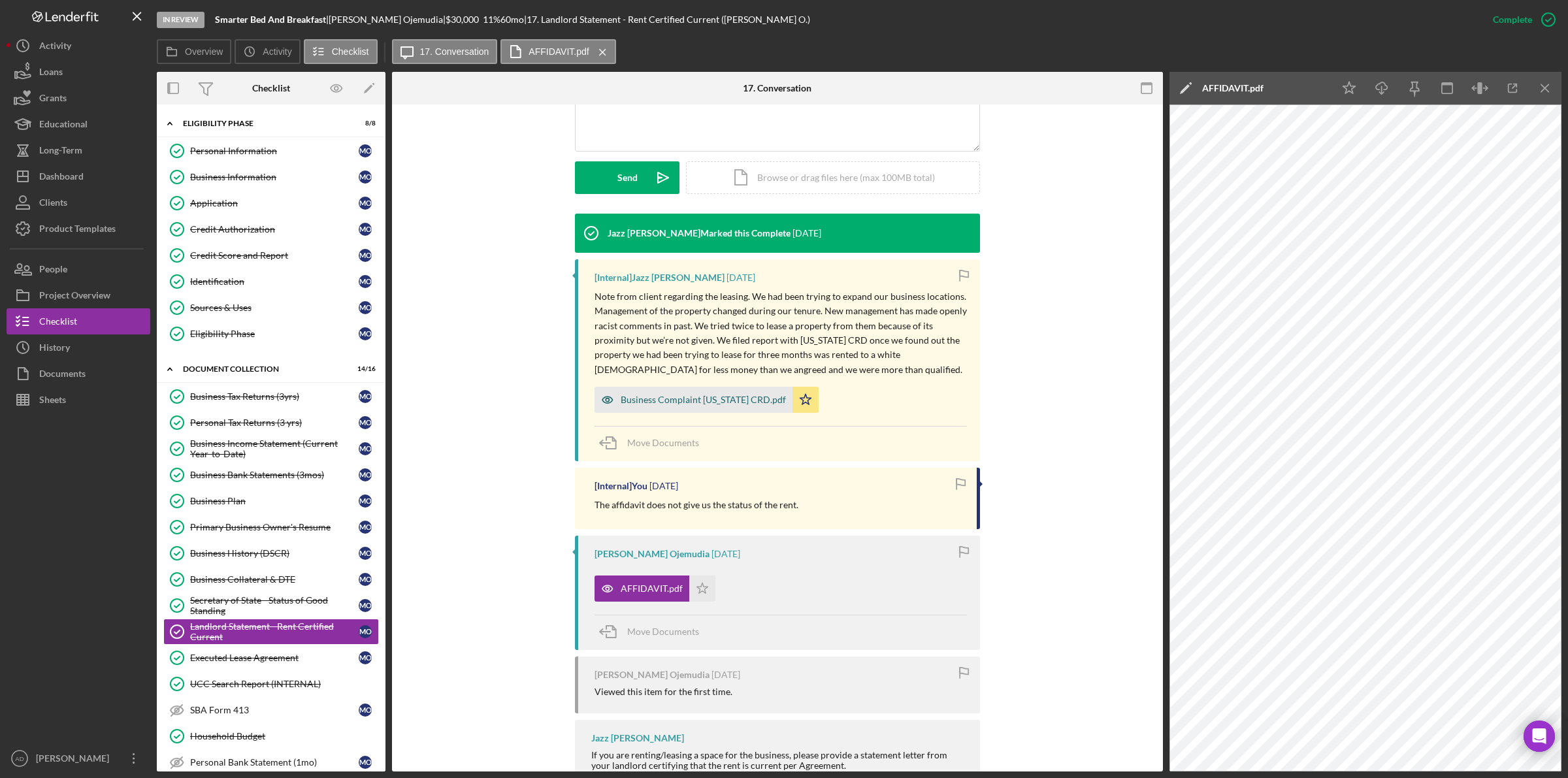
click at [690, 399] on div "Business Complaint California CRD.pdf" at bounding box center [703, 400] width 165 height 11
